Goal: Complete application form: Complete application form

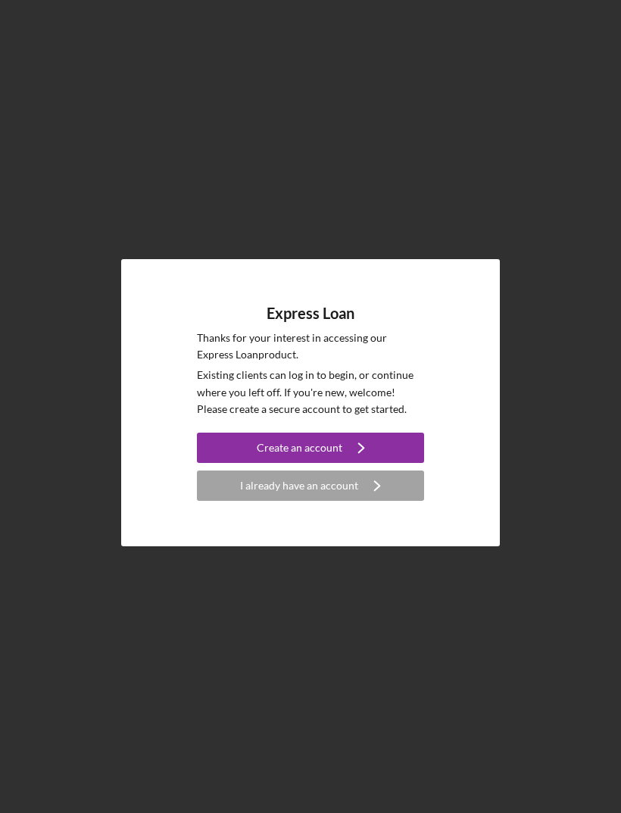
click at [258, 461] on button "Create an account Icon/Navigate" at bounding box center [310, 448] width 227 height 30
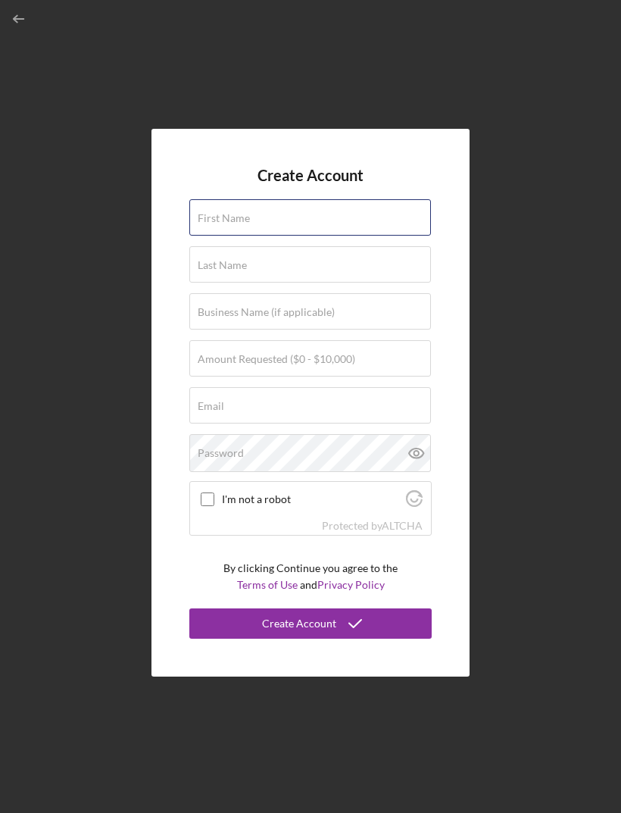
click at [226, 233] on input "First Name" at bounding box center [310, 217] width 242 height 36
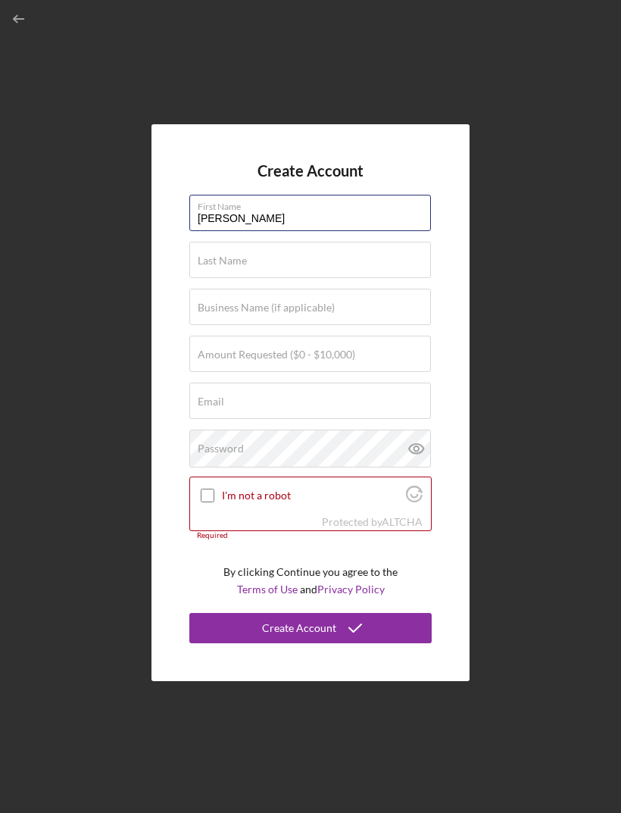
type input "[PERSON_NAME]"
click at [225, 267] on label "Last Name" at bounding box center [222, 261] width 49 height 12
click at [225, 278] on input "Last Name" at bounding box center [310, 260] width 242 height 36
type input "[PERSON_NAME]"
click at [211, 314] on label "Business Name (if applicable)" at bounding box center [266, 308] width 137 height 12
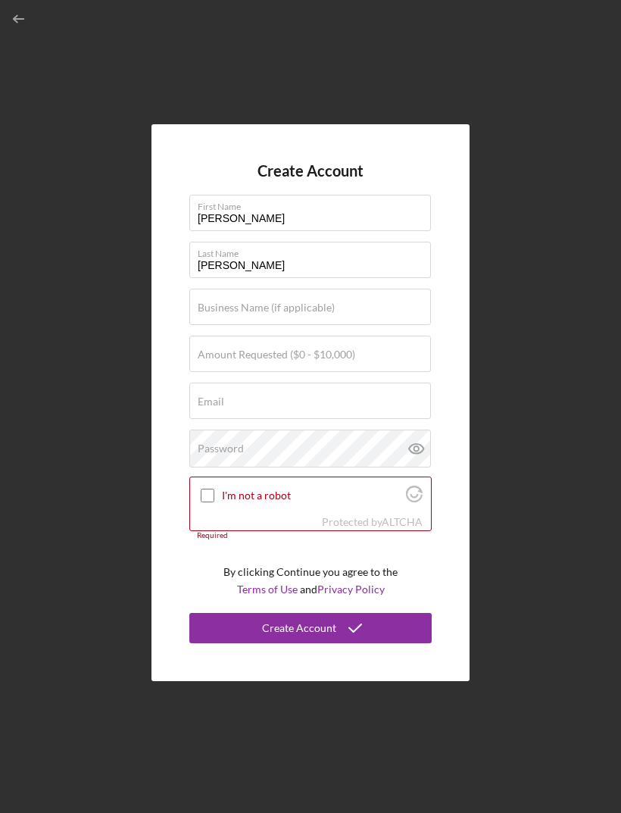
click at [211, 325] on input "Business Name (if applicable)" at bounding box center [310, 307] width 242 height 36
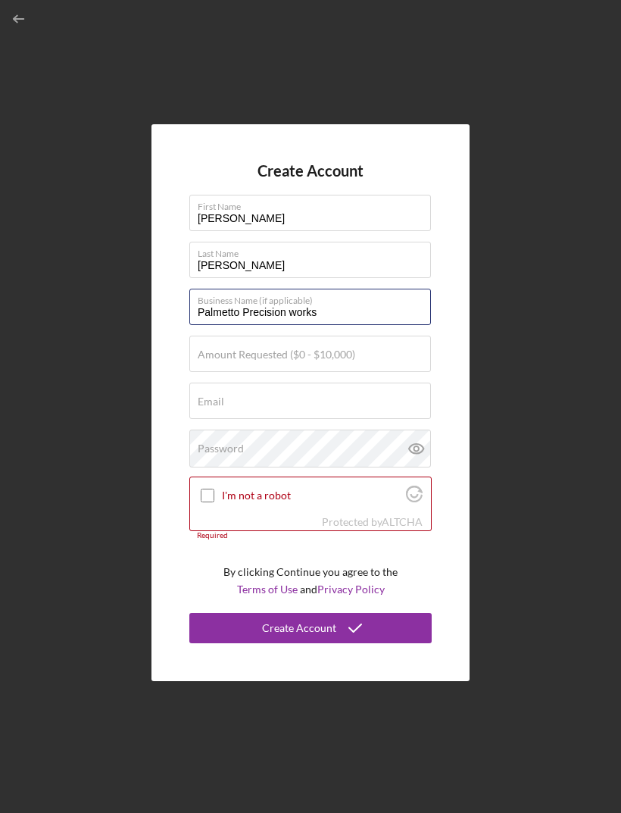
type input "Palmetto Precision works"
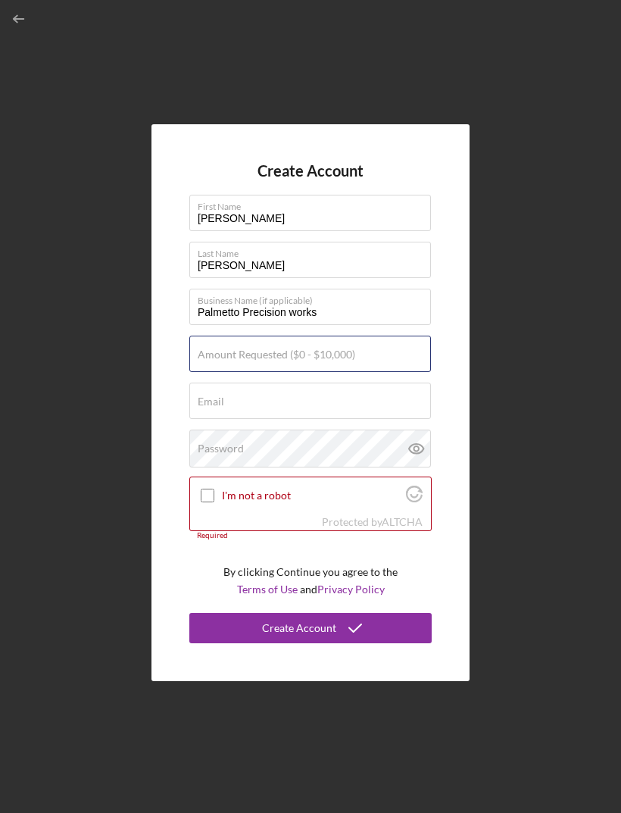
click at [226, 361] on input "Amount Requested ($0 - $10,000)" at bounding box center [310, 354] width 242 height 36
type input "$10,000"
click at [220, 408] on label "Email" at bounding box center [211, 402] width 27 height 12
click at [220, 419] on input "Email" at bounding box center [310, 401] width 242 height 36
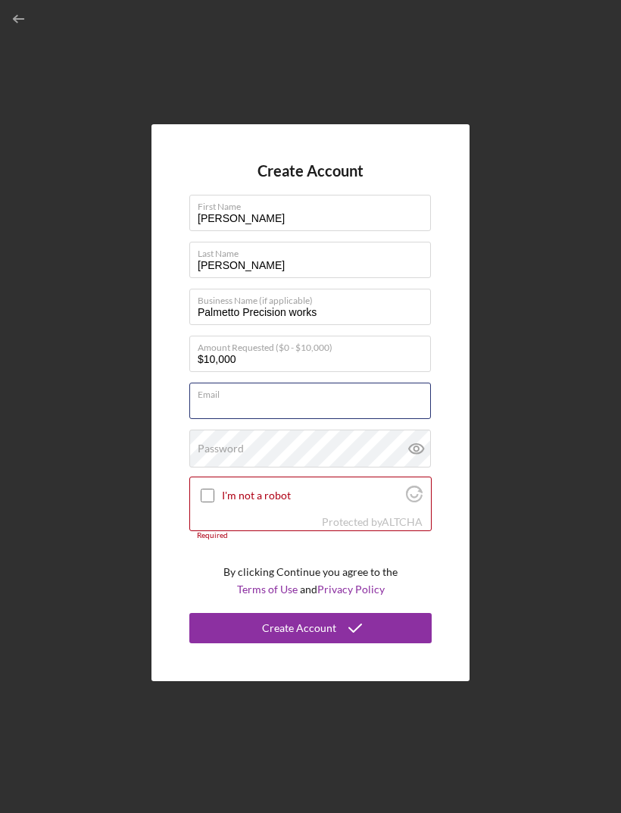
type input "[EMAIL_ADDRESS][DOMAIN_NAME]"
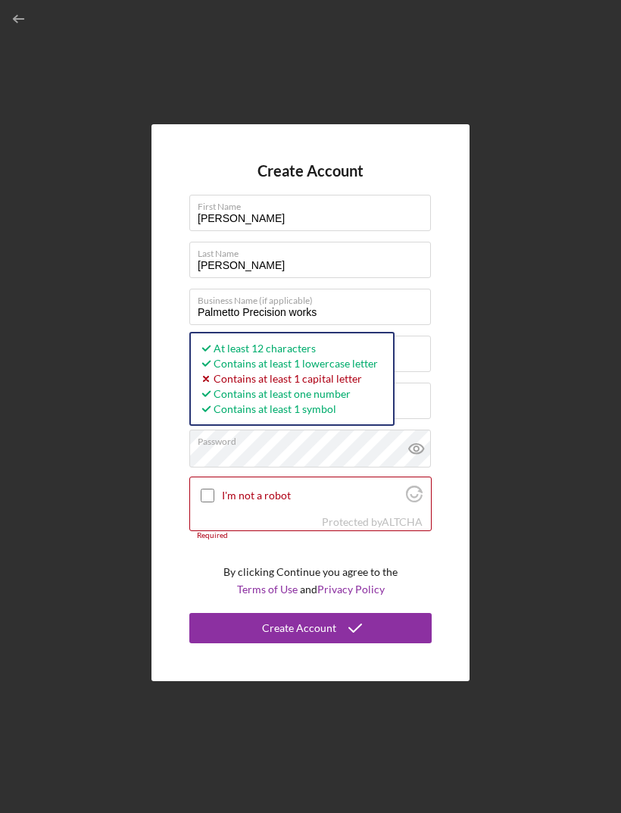
click at [214, 447] on label "Password" at bounding box center [314, 438] width 233 height 17
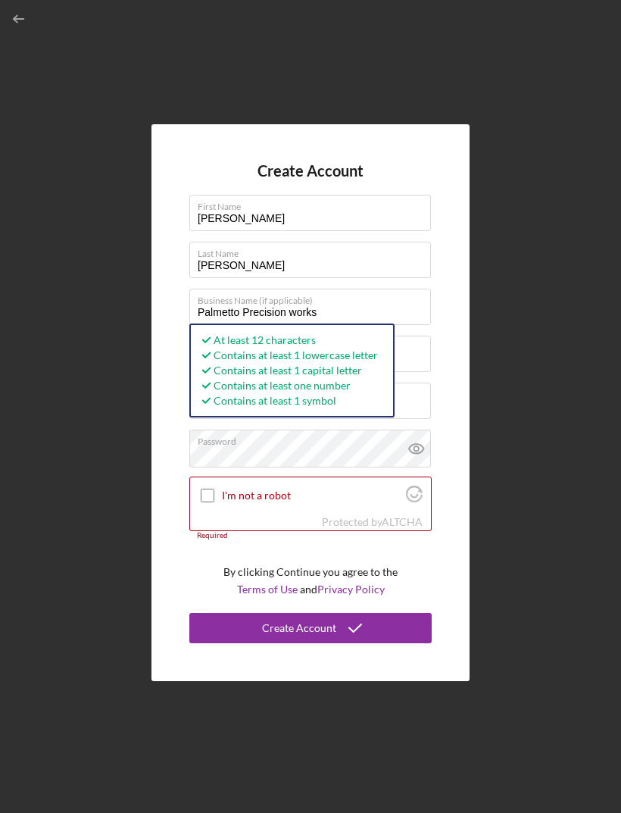
click at [416, 464] on icon at bounding box center [417, 449] width 38 height 38
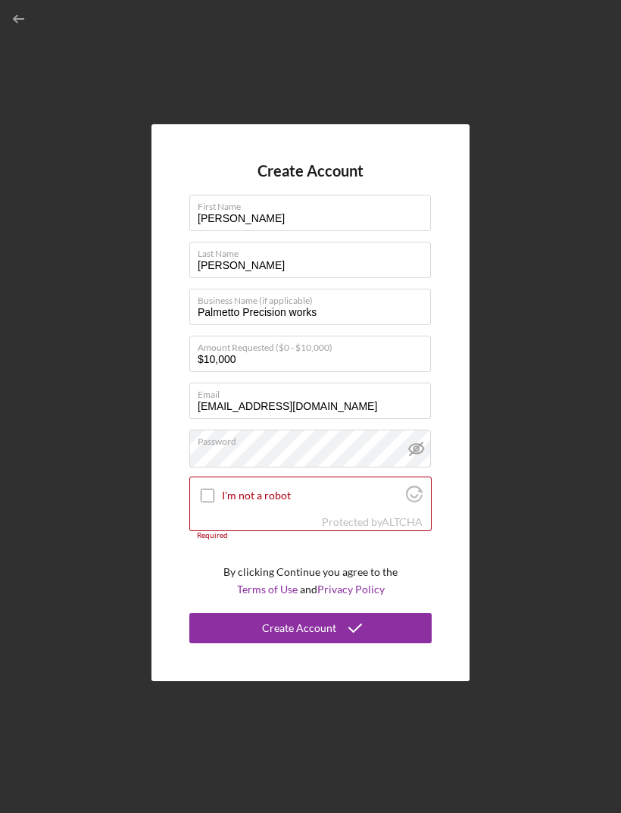
click at [214, 502] on input "I'm not a robot" at bounding box center [208, 496] width 14 height 14
checkbox input "true"
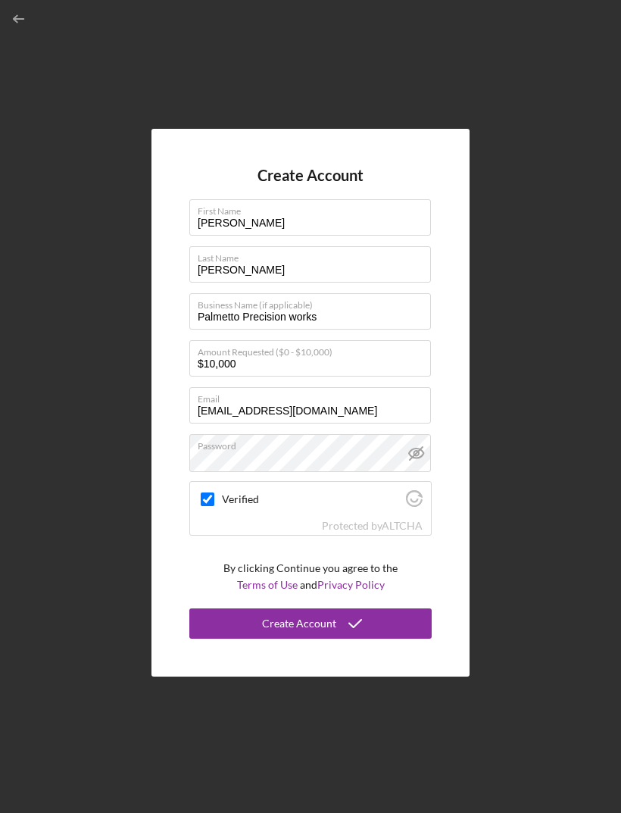
click at [373, 639] on button "Create Account" at bounding box center [310, 623] width 242 height 30
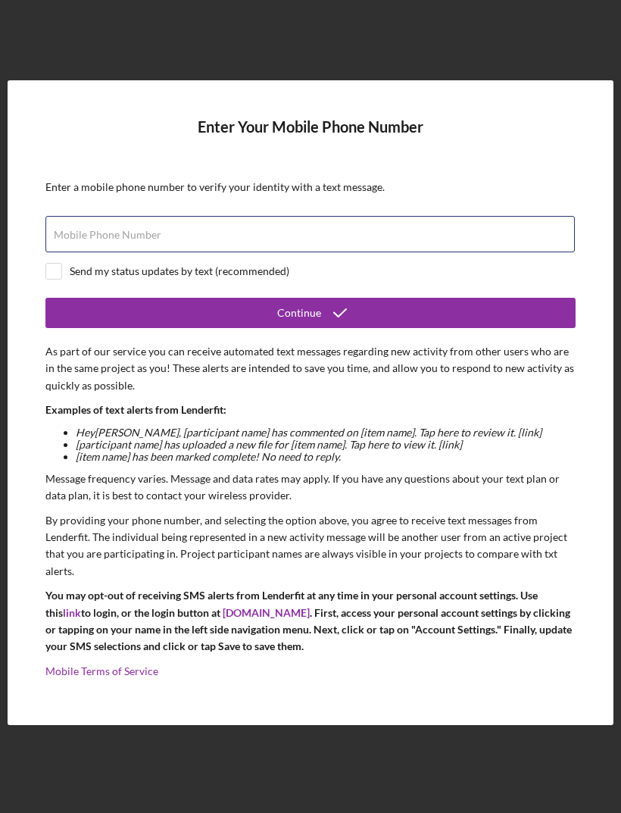
click at [424, 254] on div "Mobile Phone Number" at bounding box center [310, 235] width 530 height 38
click at [101, 252] on input "(843) ###-####" at bounding box center [310, 234] width 530 height 36
type input "[PHONE_NUMBER]"
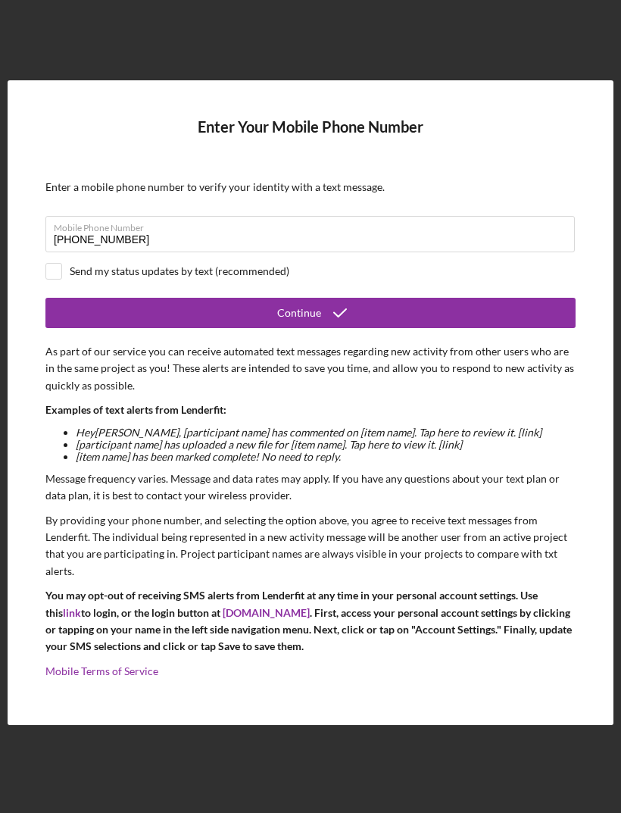
click at [51, 279] on input "checkbox" at bounding box center [53, 271] width 15 height 15
checkbox input "true"
click at [172, 328] on button "Continue" at bounding box center [310, 313] width 530 height 30
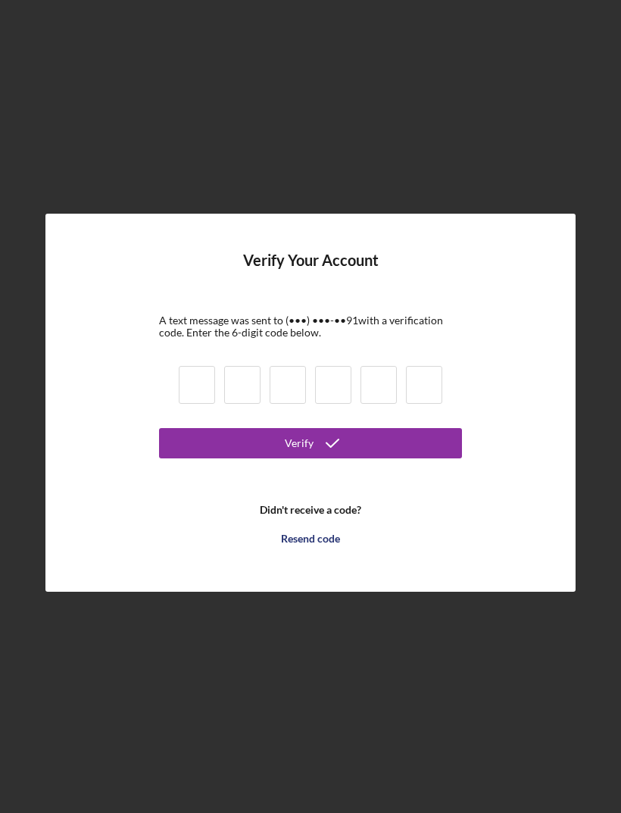
click at [348, 516] on b "Didn't receive a code?" at bounding box center [311, 510] width 102 height 12
click at [250, 543] on form "Verify Your Account A text message was sent to (•••) •••-•• 91 with a verificat…" at bounding box center [310, 403] width 303 height 302
click at [272, 516] on b "Didn't receive a code?" at bounding box center [311, 510] width 102 height 12
click at [289, 516] on b "Didn't receive a code?" at bounding box center [311, 510] width 102 height 12
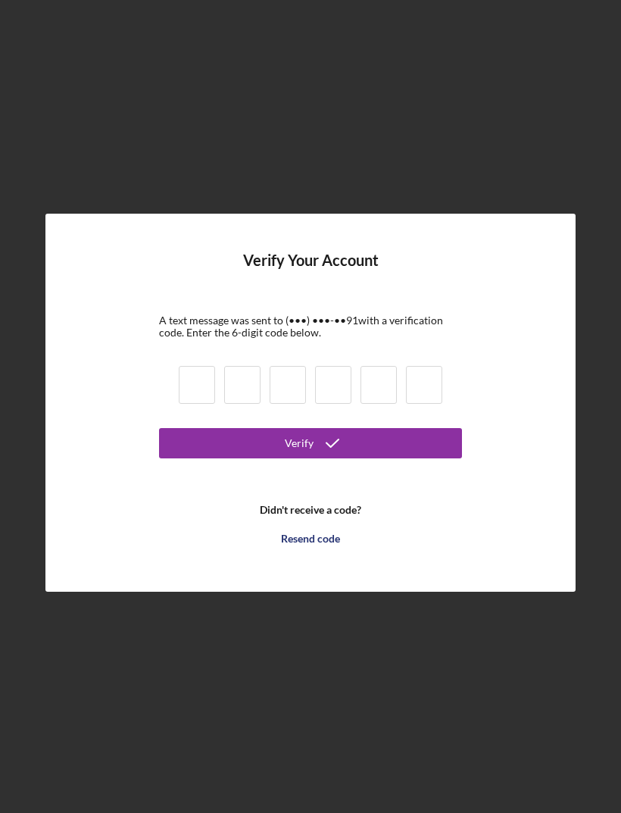
click at [288, 516] on b "Didn't receive a code?" at bounding box center [311, 510] width 102 height 12
click at [291, 516] on b "Didn't receive a code?" at bounding box center [311, 510] width 102 height 12
click at [290, 516] on b "Didn't receive a code?" at bounding box center [311, 510] width 102 height 12
click at [335, 526] on form "Verify Your Account A text message was sent to (•••) •••-•• 91 with a verificat…" at bounding box center [310, 403] width 303 height 302
click at [334, 525] on form "Verify Your Account A text message was sent to (•••) •••-•• 91 with a verificat…" at bounding box center [310, 403] width 303 height 302
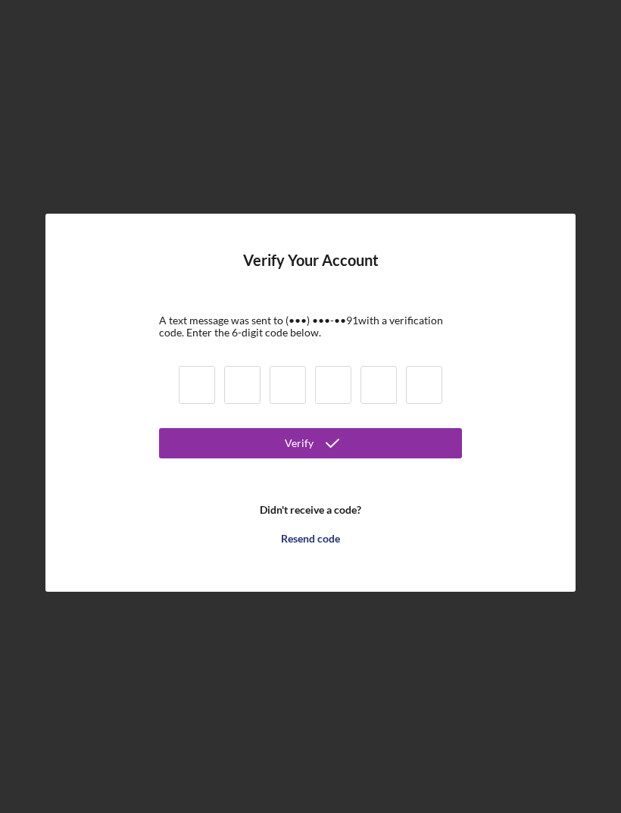
click at [330, 516] on b "Didn't receive a code?" at bounding box center [311, 510] width 102 height 12
click at [344, 523] on form "Verify Your Account A text message was sent to (•••) •••-•• 91 with a verificat…" at bounding box center [310, 403] width 303 height 302
click at [83, 108] on div "Verify Your Account A text message was sent to (•••) •••-•• 91 with a verificat…" at bounding box center [311, 403] width 606 height 806
